Goal: Book appointment/travel/reservation

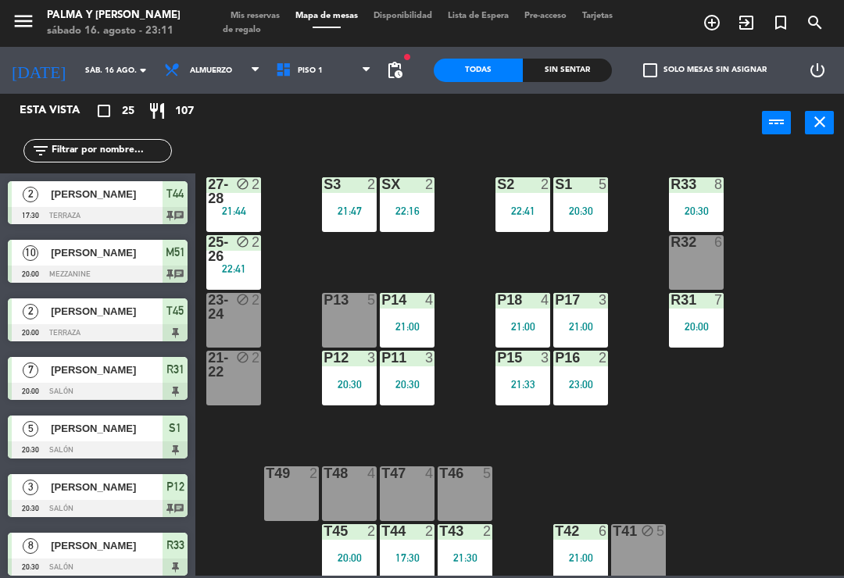
click at [98, 64] on input "sáb. 16 ago." at bounding box center [130, 71] width 107 height 24
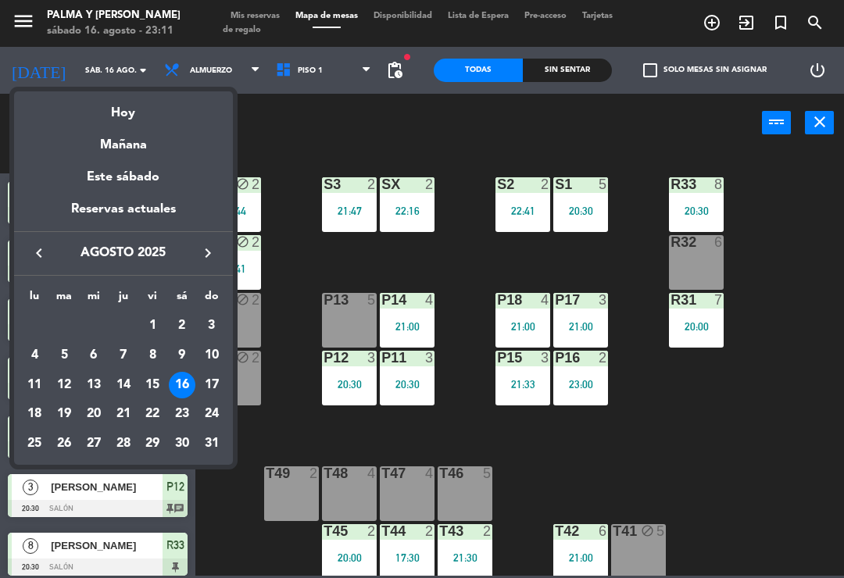
click at [214, 391] on div "17" at bounding box center [211, 385] width 27 height 27
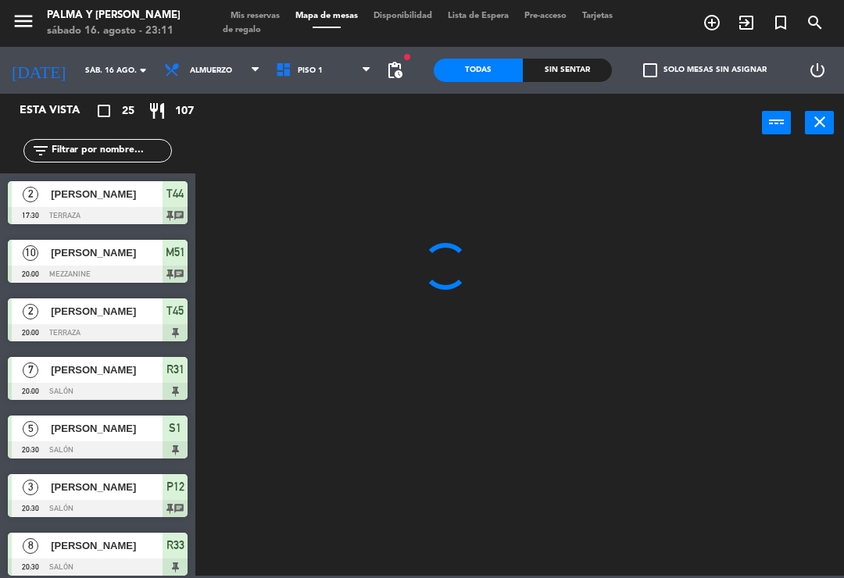
type input "dom. 17 ago."
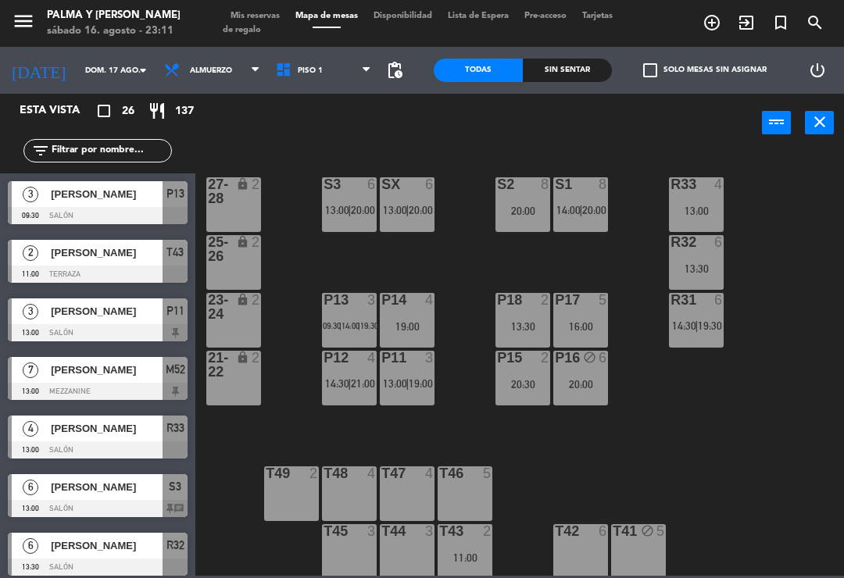
click at [586, 381] on div "20:00" at bounding box center [580, 384] width 55 height 11
click at [743, 533] on div "R33 4 13:00 S1 8 14:00 | 20:00 S2 8 20:00 S3 6 13:00 | 20:00 SX 6 13:00 | 20:00…" at bounding box center [524, 363] width 640 height 426
click at [306, 66] on span "Piso 1" at bounding box center [310, 70] width 25 height 9
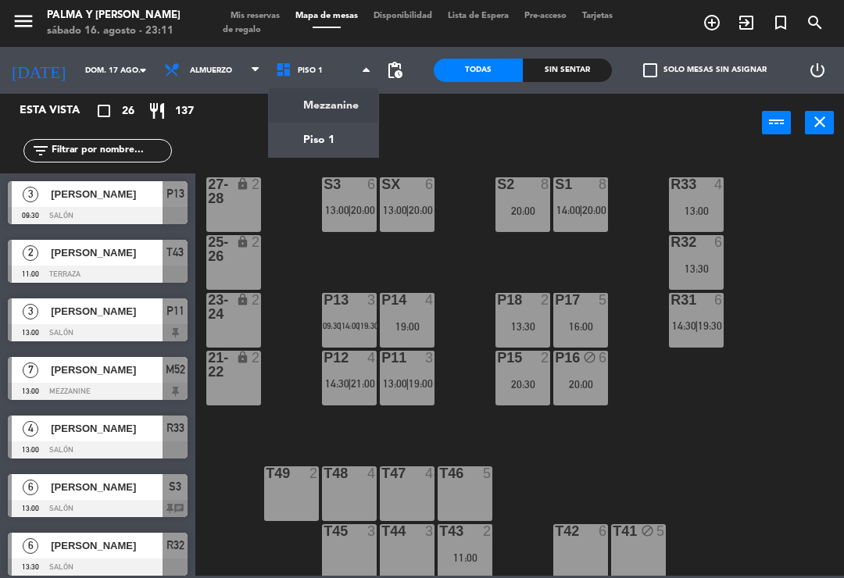
click at [339, 112] on ng-component "menu Palma y [PERSON_NAME][DATE] 16. agosto - 23:11 Mis reservas Mapa de mesas …" at bounding box center [422, 288] width 844 height 576
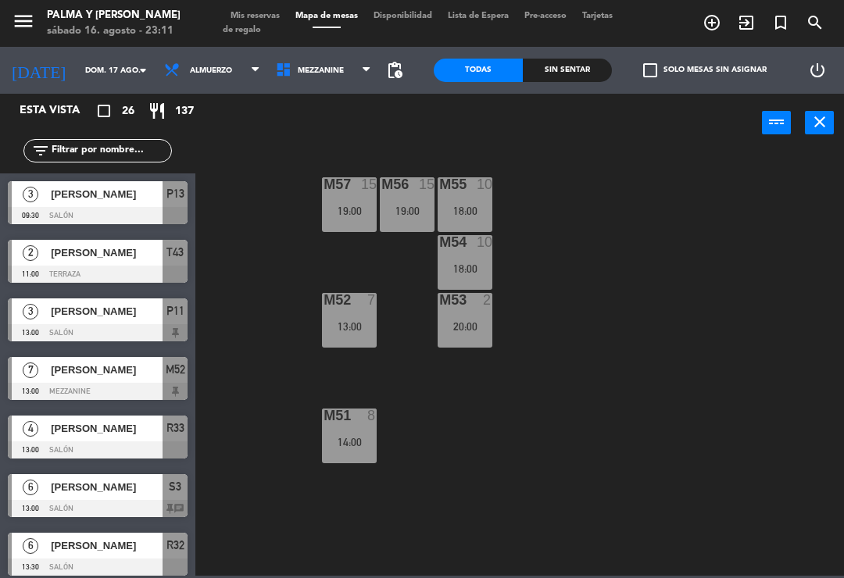
click at [356, 459] on div "M51 8 14:00" at bounding box center [349, 436] width 55 height 55
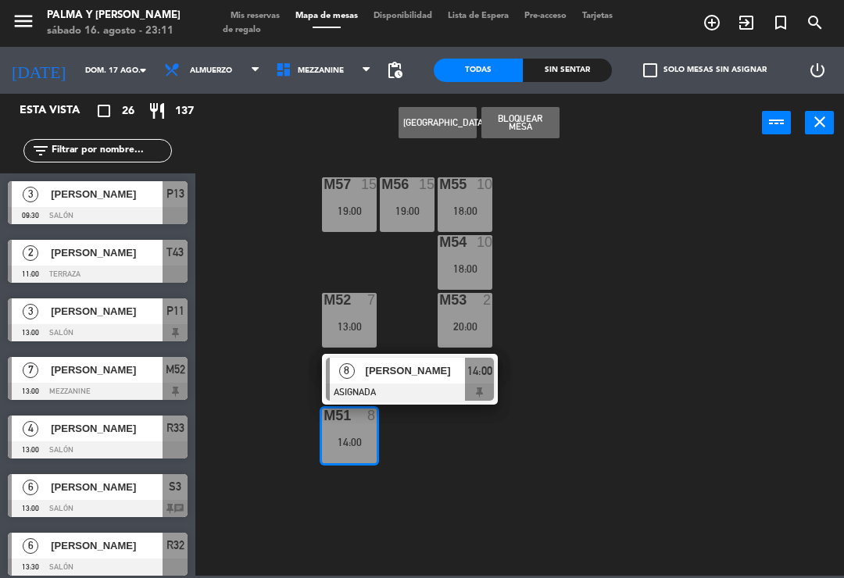
click at [434, 382] on div "[PERSON_NAME]" at bounding box center [415, 371] width 102 height 26
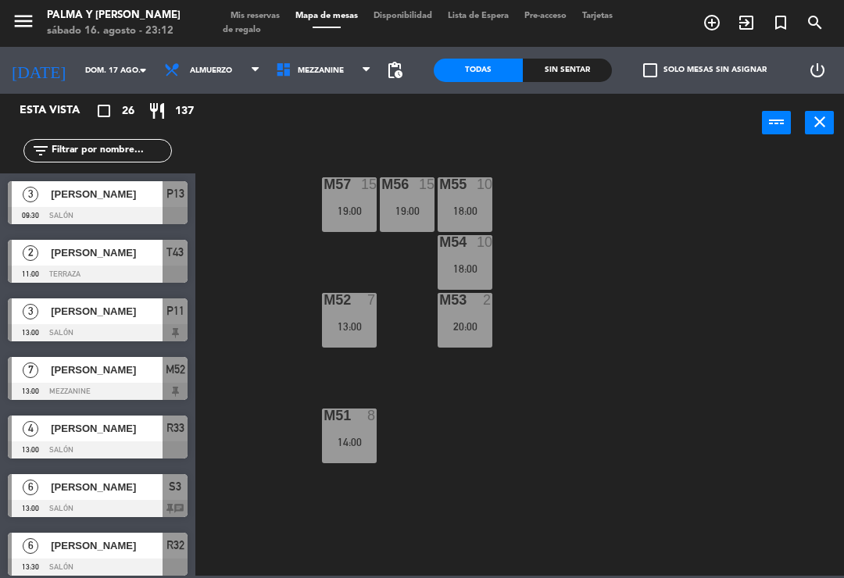
click at [365, 313] on div "M52 7 13:00" at bounding box center [349, 320] width 55 height 55
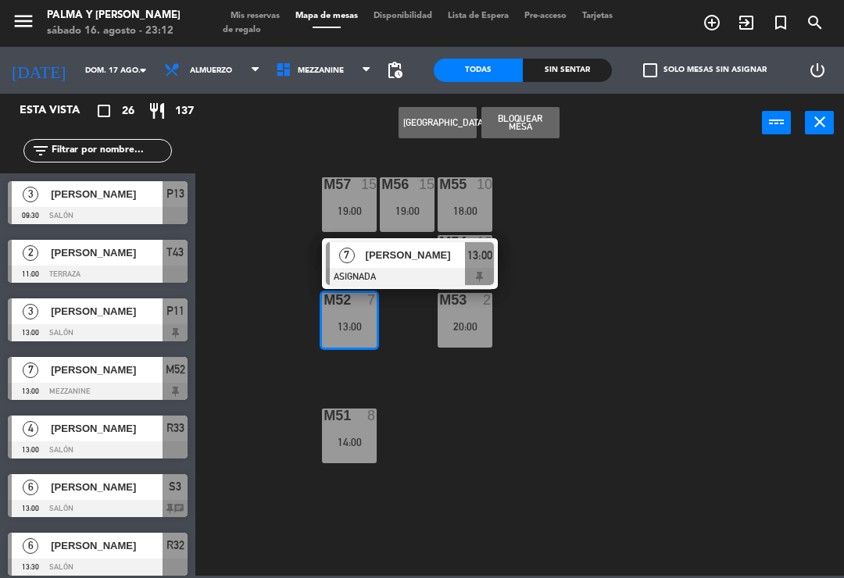
click at [444, 263] on span "[PERSON_NAME]" at bounding box center [416, 255] width 100 height 16
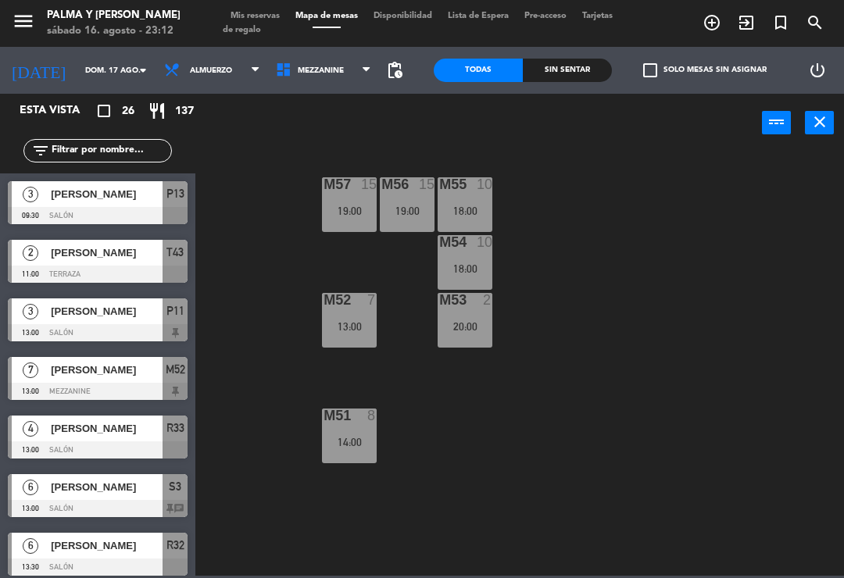
click at [323, 192] on div "M57 15" at bounding box center [349, 185] width 55 height 16
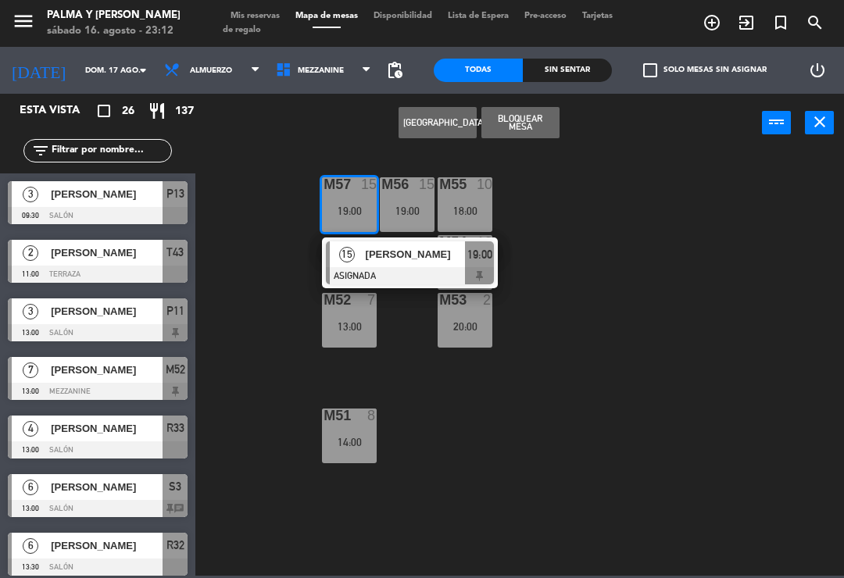
click at [433, 241] on div "15 [PERSON_NAME] ASIGNADA 19:00" at bounding box center [410, 263] width 176 height 51
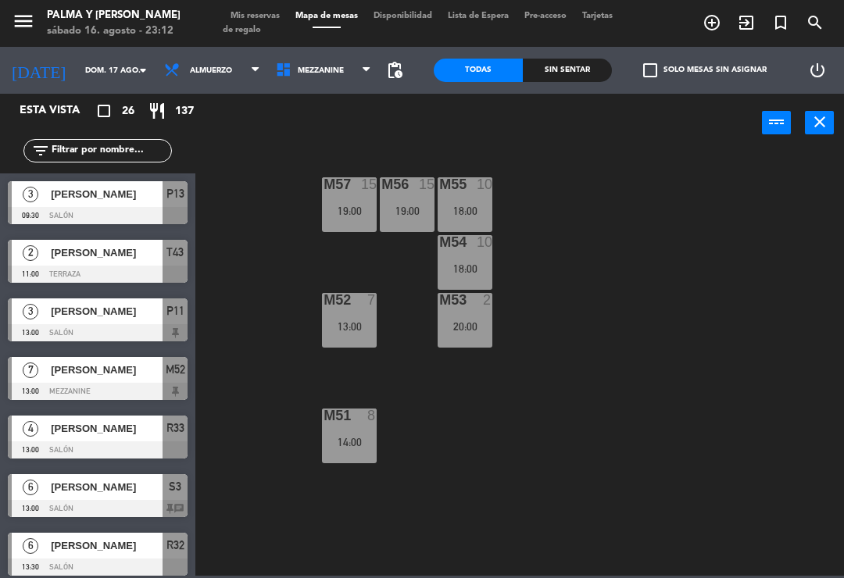
click at [481, 206] on div "18:00" at bounding box center [465, 210] width 55 height 11
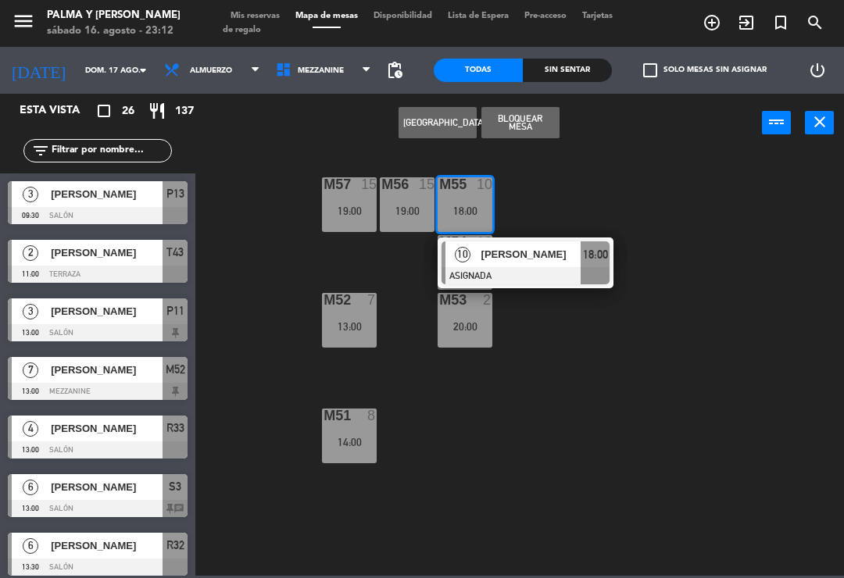
click at [568, 256] on span "[PERSON_NAME]" at bounding box center [531, 254] width 100 height 16
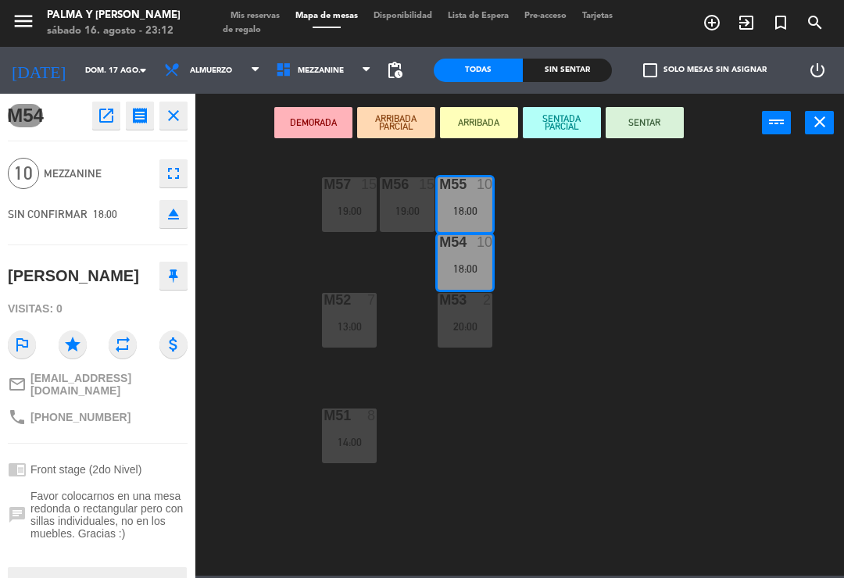
click at [338, 431] on div "M51 8 14:00" at bounding box center [349, 436] width 55 height 55
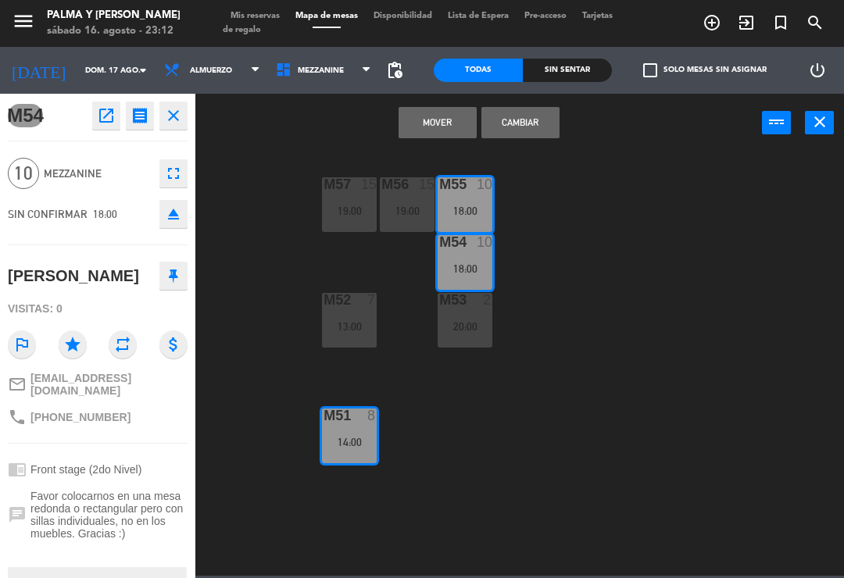
click at [423, 131] on button "Mover" at bounding box center [437, 122] width 78 height 31
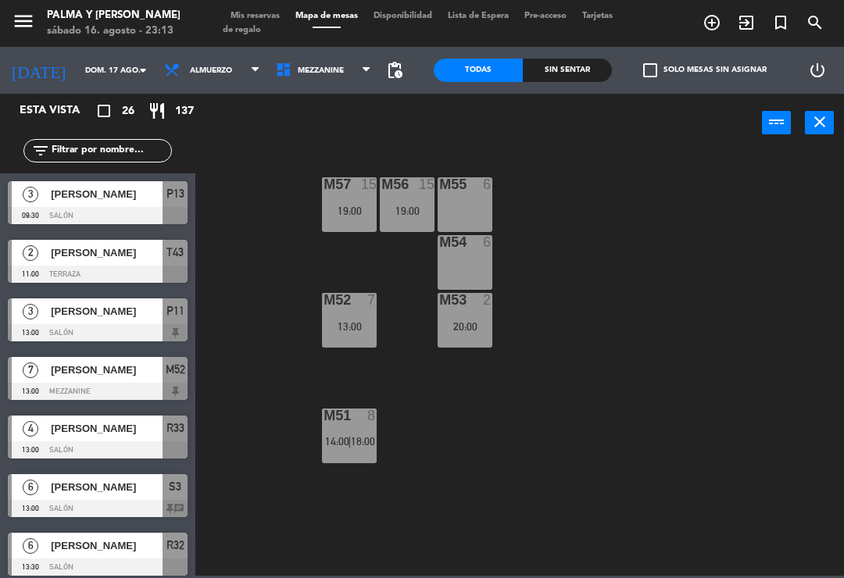
click at [488, 324] on div "20:00" at bounding box center [465, 326] width 55 height 11
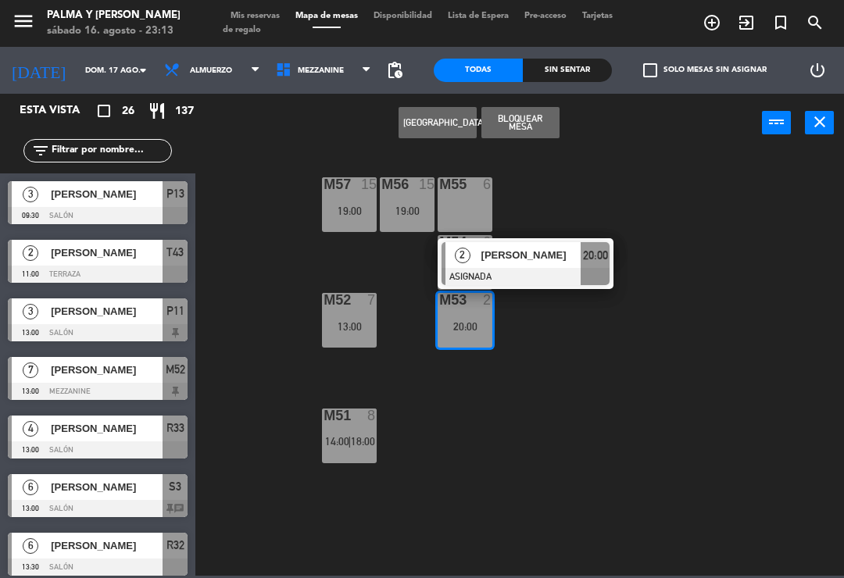
click at [588, 250] on span "20:00" at bounding box center [595, 255] width 25 height 19
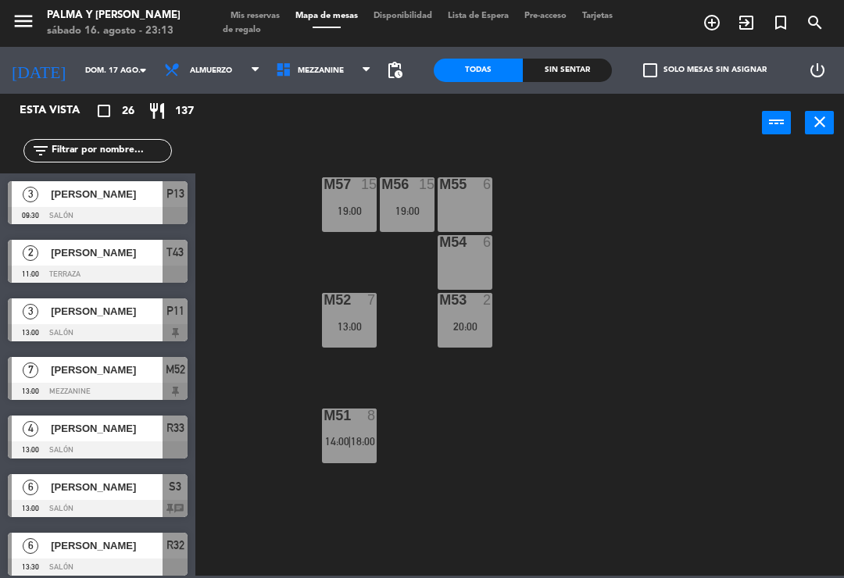
scroll to position [306, 0]
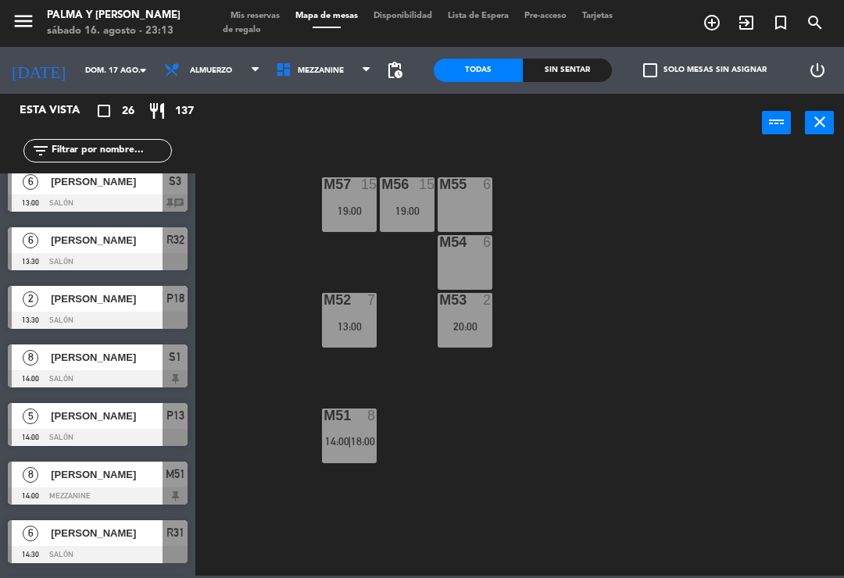
click at [328, 67] on span "Mezzanine" at bounding box center [321, 70] width 46 height 9
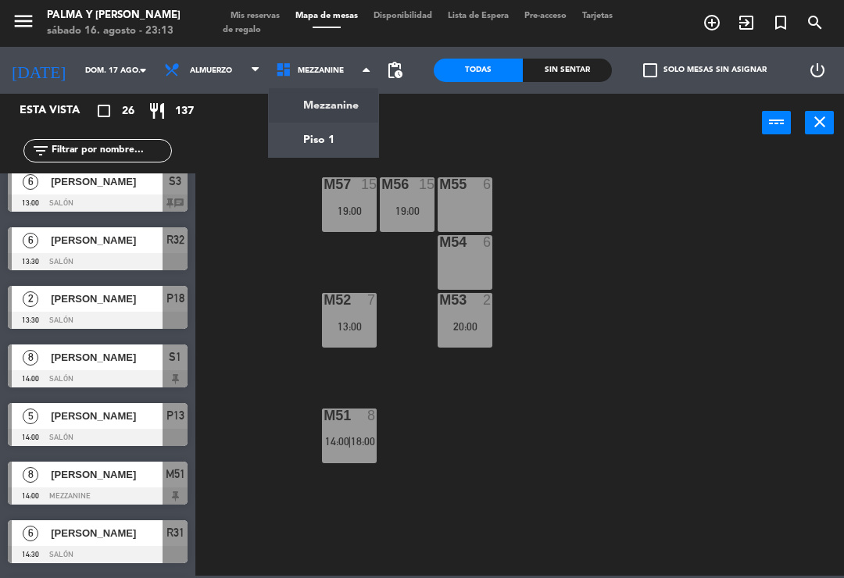
click at [322, 129] on ng-component "menu Palma y [PERSON_NAME][DATE] 16. agosto - 23:13 Mis reservas Mapa de mesas …" at bounding box center [422, 288] width 844 height 576
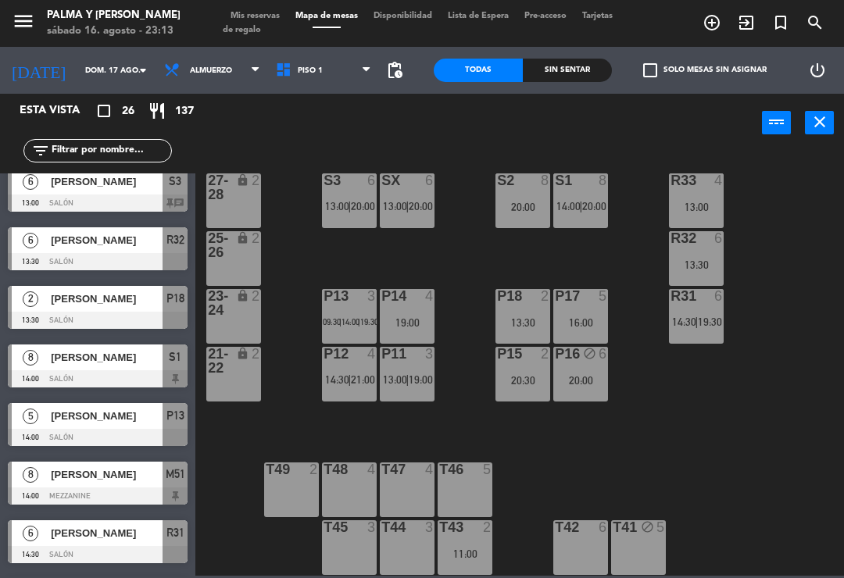
scroll to position [4, 0]
click at [478, 533] on div "2" at bounding box center [491, 527] width 26 height 14
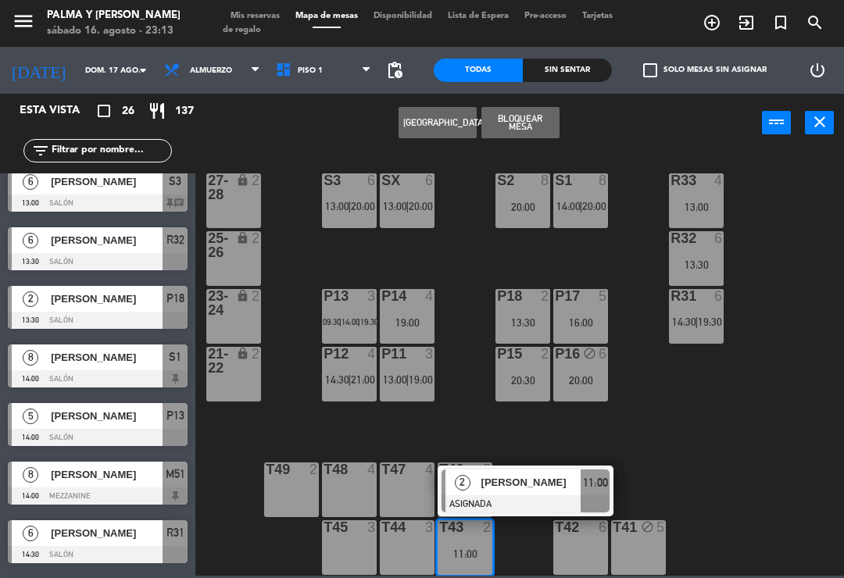
click at [466, 545] on div "T43 2 11:00" at bounding box center [465, 547] width 55 height 55
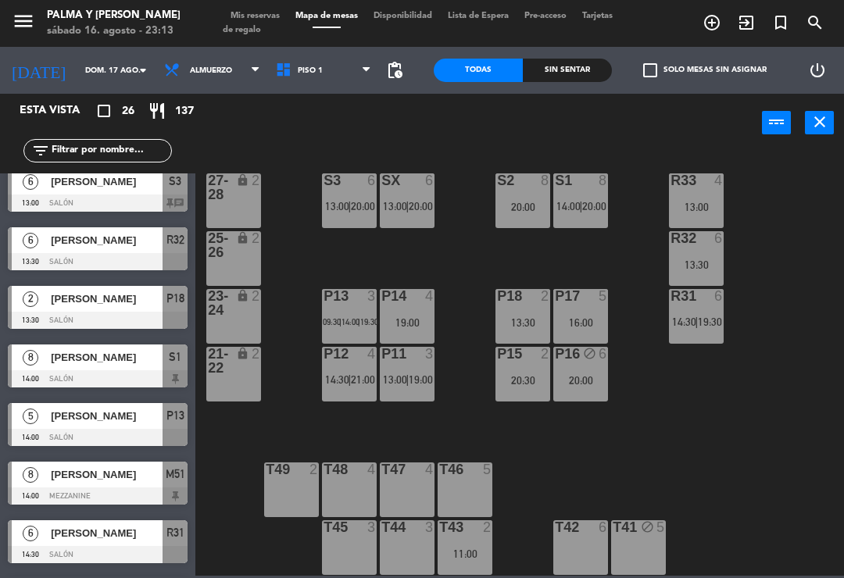
click at [348, 322] on span "14:00" at bounding box center [350, 321] width 18 height 9
click at [759, 363] on div "R33 4 13:00 S1 8 14:00 | 20:00 S2 8 20:00 S3 6 13:00 | 20:00 SX 6 13:00 | 20:00…" at bounding box center [524, 363] width 640 height 426
click at [302, 67] on span "Piso 1" at bounding box center [310, 70] width 25 height 9
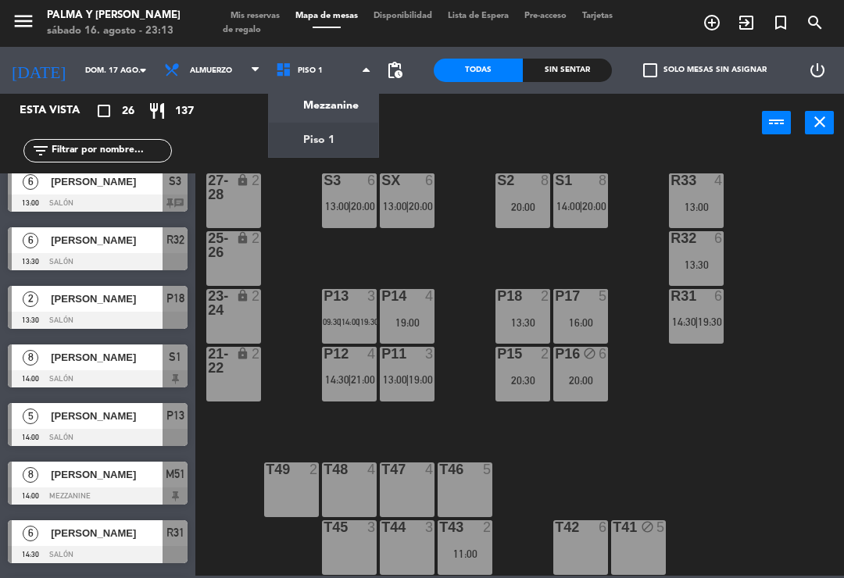
click at [353, 108] on ng-component "menu Palma y [PERSON_NAME][DATE] 16. agosto - 23:13 Mis reservas Mapa de mesas …" at bounding box center [422, 288] width 844 height 576
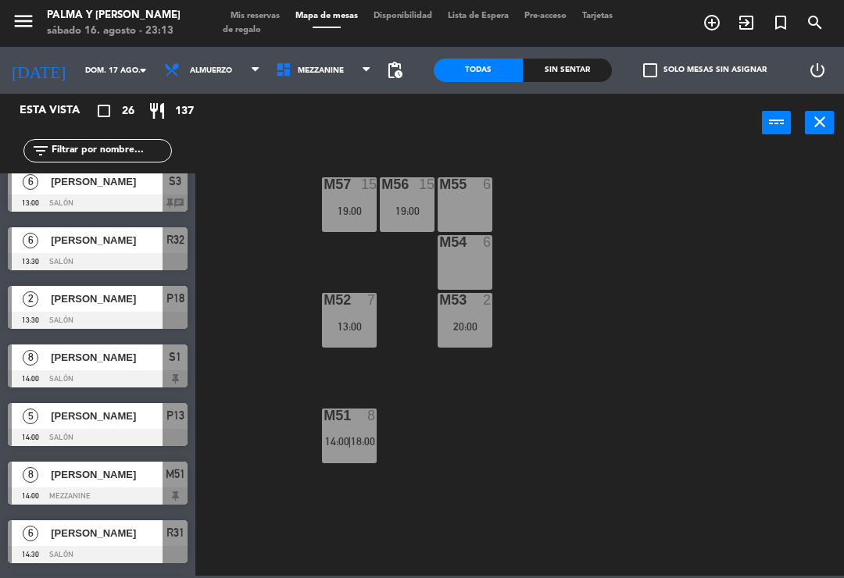
click at [345, 332] on div "13:00" at bounding box center [349, 326] width 55 height 11
click at [725, 329] on div "M57 15 19:00 M56 15 19:00 M55 6 M54 6 M52 7 13:00 M53 2 20:00 M51 8 14:00 | 18:…" at bounding box center [524, 363] width 640 height 426
click at [370, 430] on div "M51 8 14:00 | 18:00" at bounding box center [349, 436] width 55 height 55
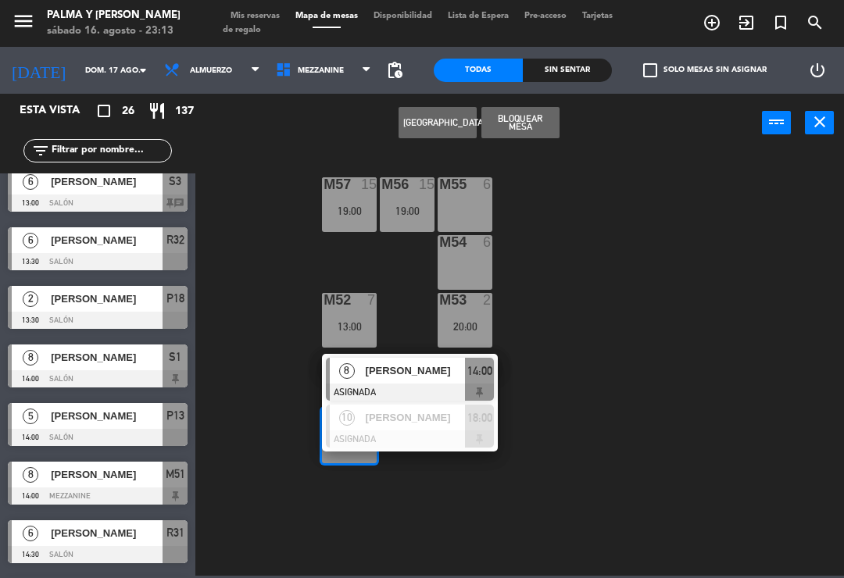
click at [427, 379] on span "[PERSON_NAME]" at bounding box center [416, 371] width 100 height 16
